Goal: Check status: Check status

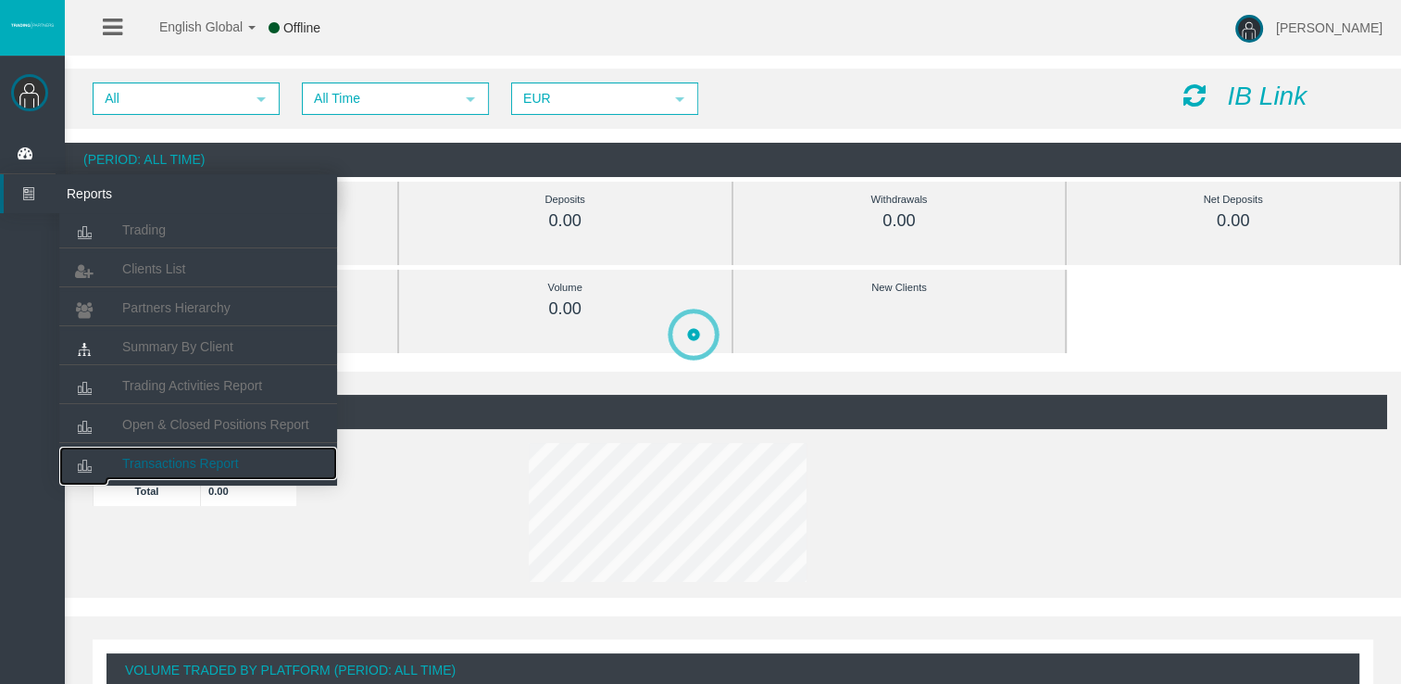
click at [185, 461] on span "Transactions Report" at bounding box center [180, 463] width 117 height 15
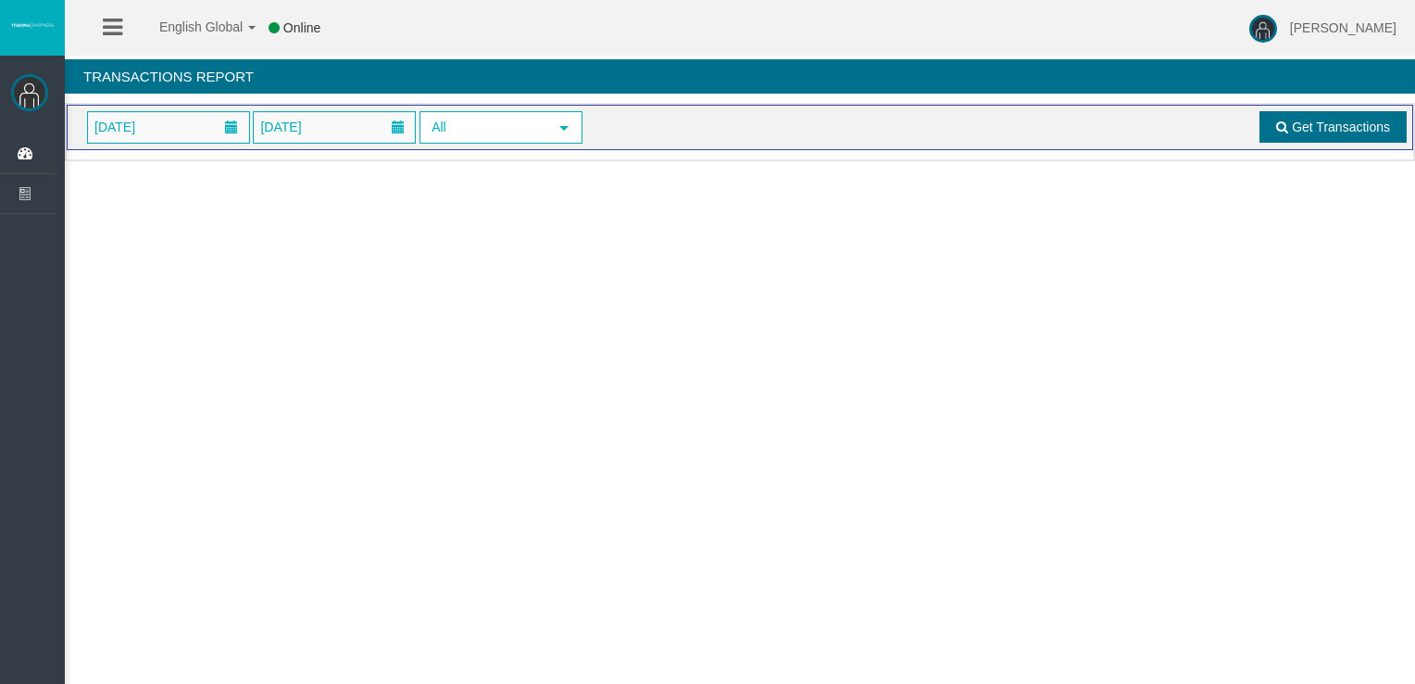
click at [1303, 124] on span "Get Transactions" at bounding box center [1341, 126] width 98 height 15
